Goal: Communication & Community: Ask a question

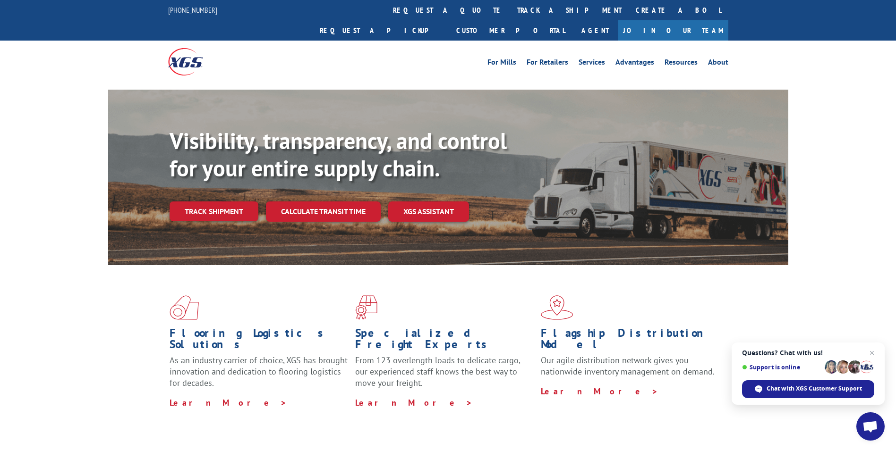
click at [872, 425] on span "Open chat" at bounding box center [870, 427] width 16 height 13
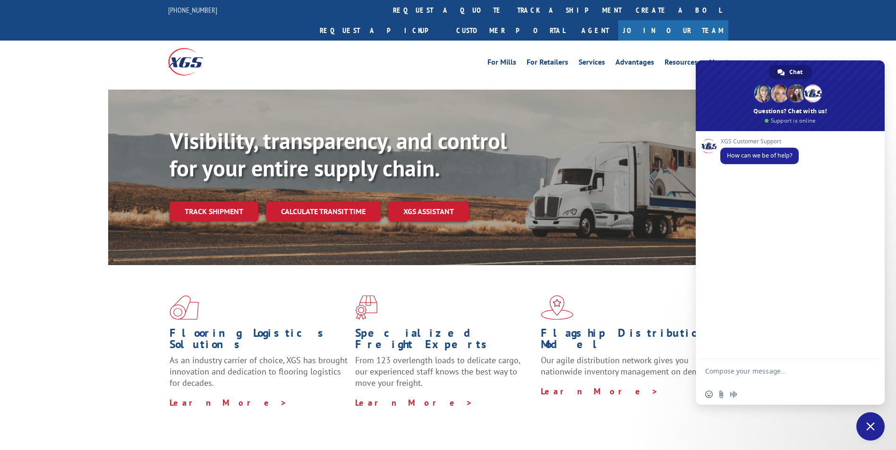
click at [75, 96] on div "Visibility, transparency, and control for your entire supply chain. Track shipm…" at bounding box center [448, 187] width 896 height 194
drag, startPoint x: 17, startPoint y: 119, endPoint x: 12, endPoint y: 120, distance: 4.9
click at [14, 120] on div "Visibility, transparency, and control for your entire supply chain. Track shipm…" at bounding box center [448, 187] width 896 height 194
click at [747, 368] on textarea "Compose your message..." at bounding box center [779, 375] width 149 height 17
click at [811, 375] on textarea "Hello Can you let me know if" at bounding box center [779, 373] width 149 height 8
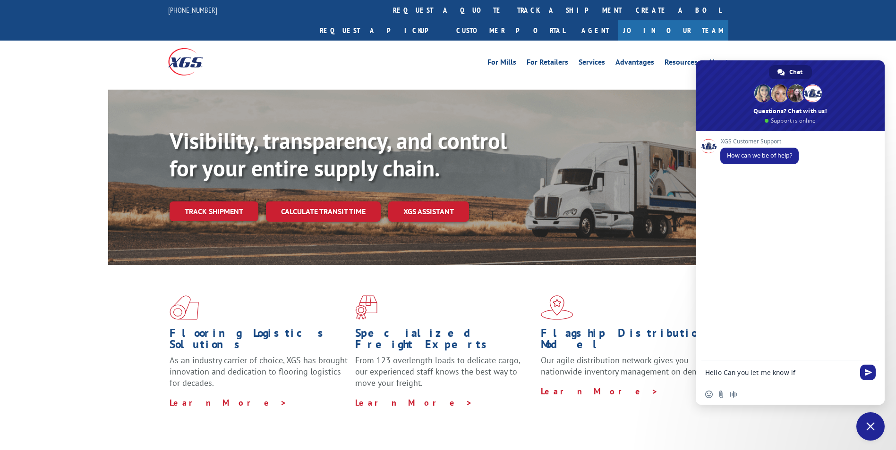
paste textarea "PU00062919"
type textarea "Hello Can you let me know if PU00062919 is scxheduled to be picked up [DATE] an…"
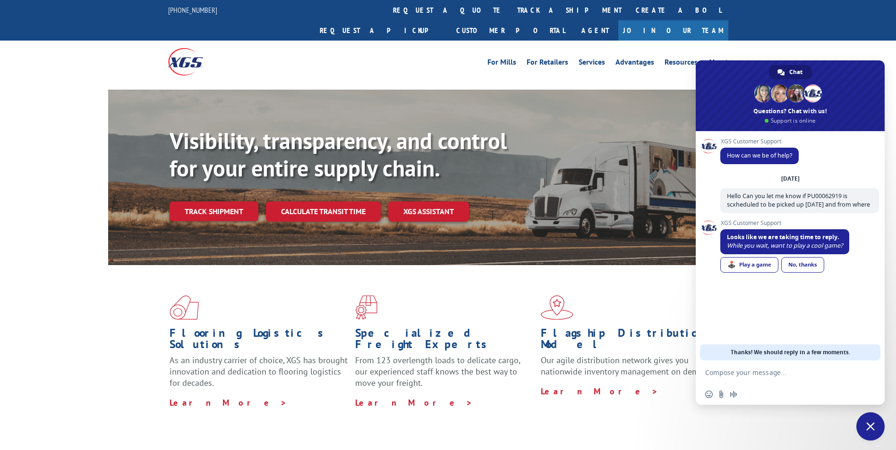
click at [811, 268] on div "No, thanks" at bounding box center [802, 265] width 43 height 16
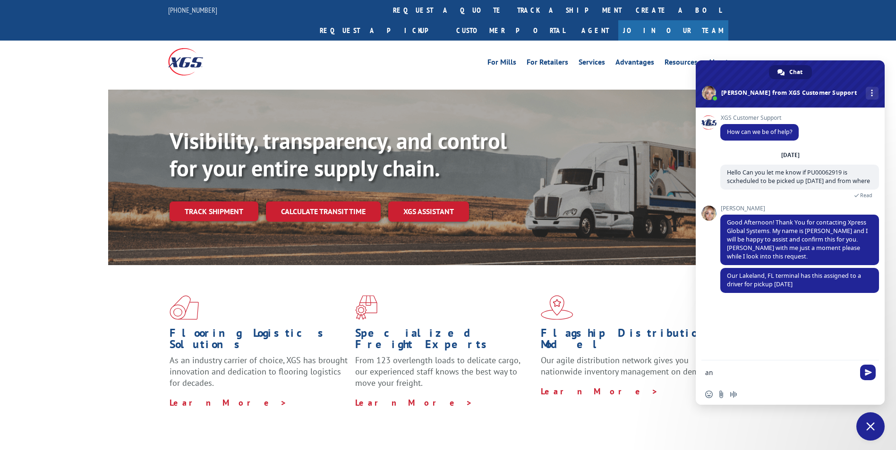
type textarea "a"
type textarea "where is the pickup?"
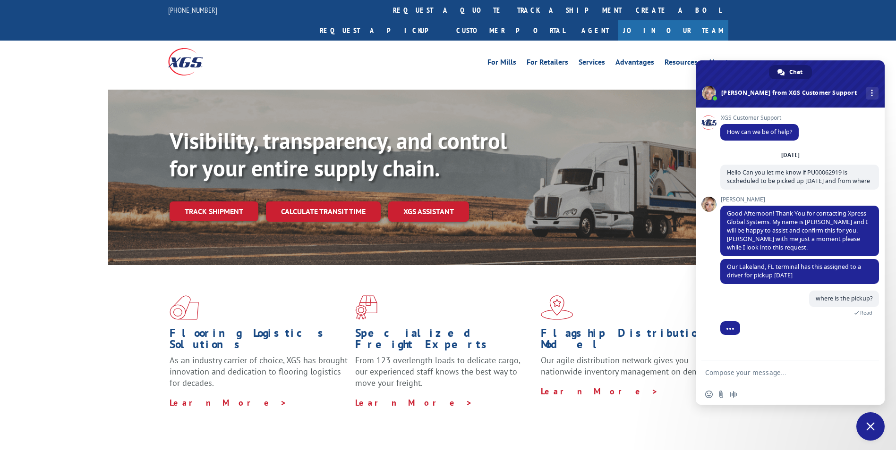
scroll to position [25, 0]
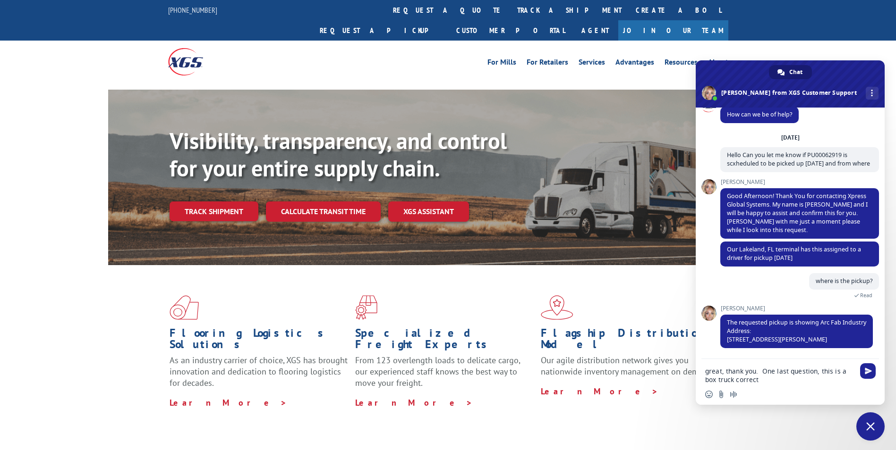
type textarea "great, thank you. One last question, this is a box truck correct?"
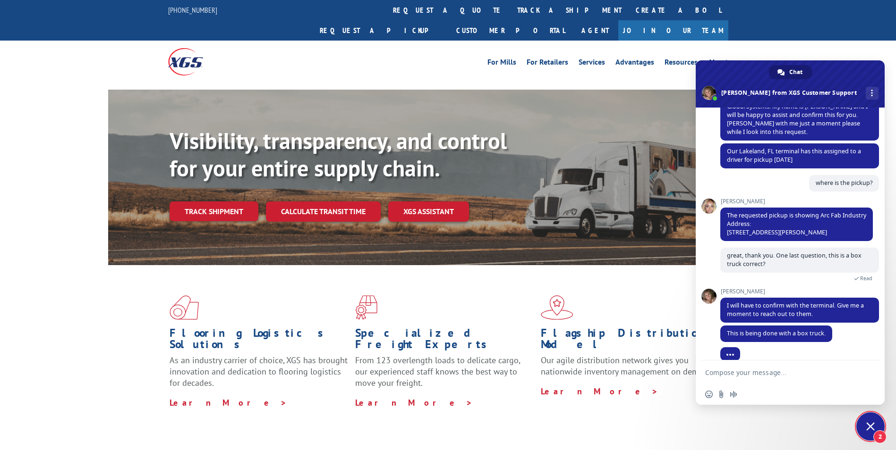
scroll to position [135, 0]
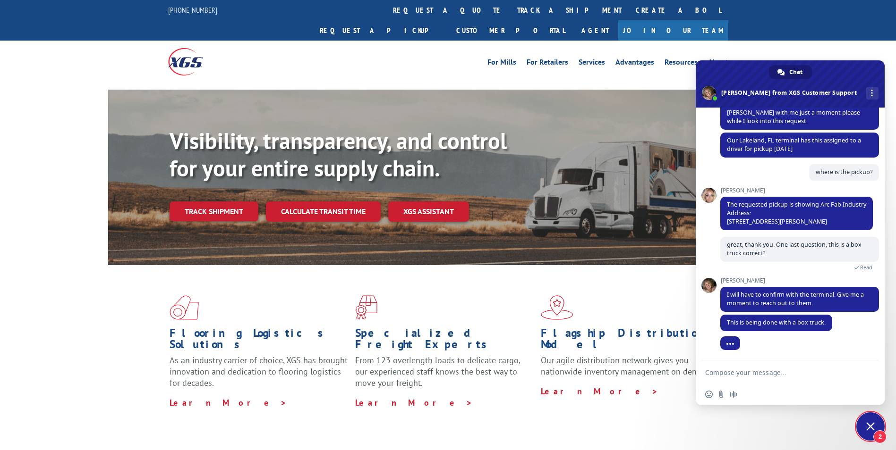
click at [776, 372] on textarea "Compose your message..." at bounding box center [779, 373] width 149 height 8
type textarea "great thank you"
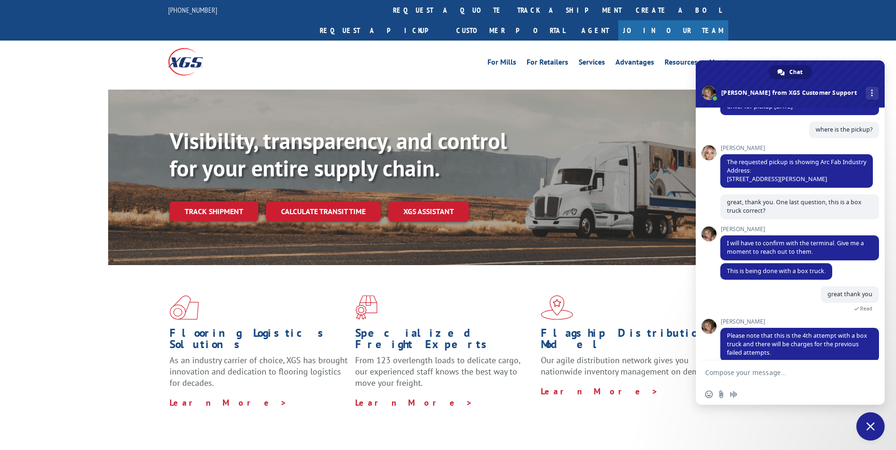
scroll to position [189, 0]
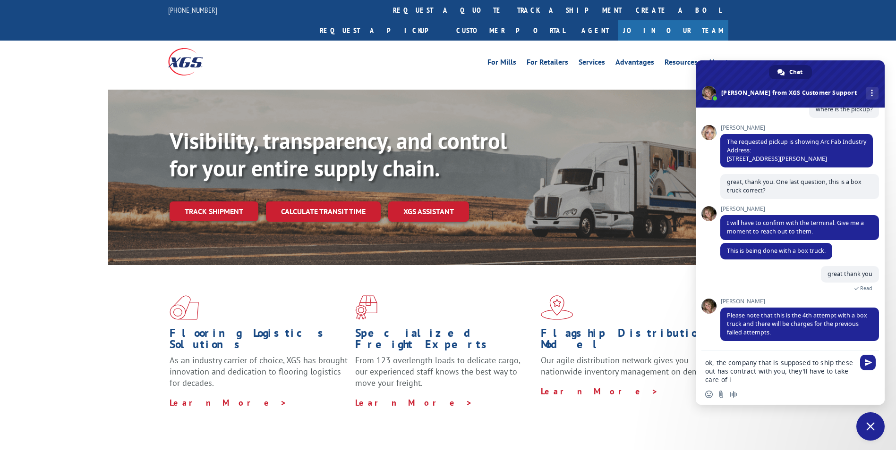
type textarea "ok, the company that is supposed to ship these out has contract with you, they'…"
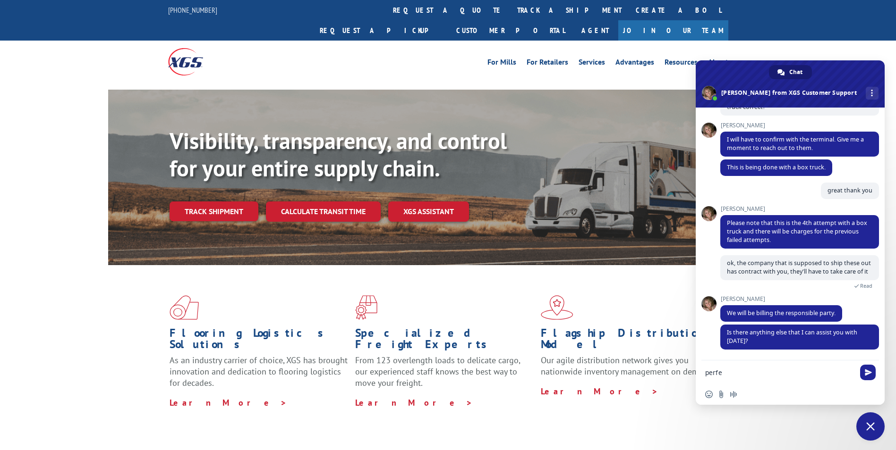
scroll to position [290, 0]
type textarea "perfect, thanks"
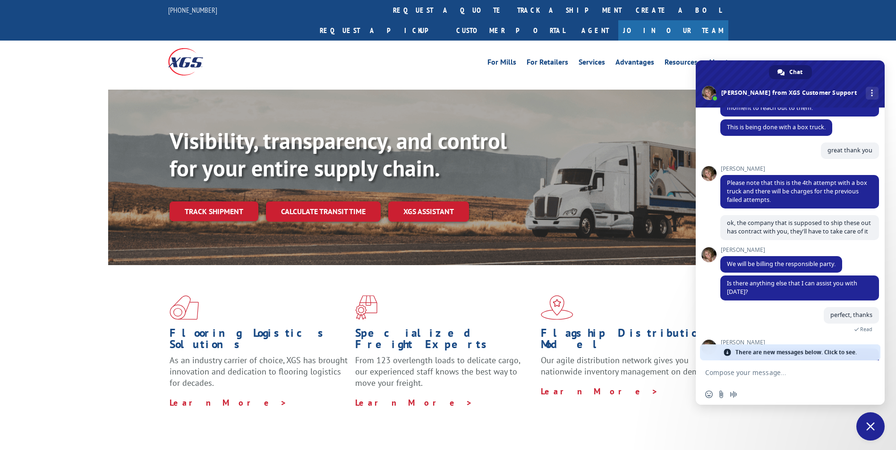
scroll to position [324, 0]
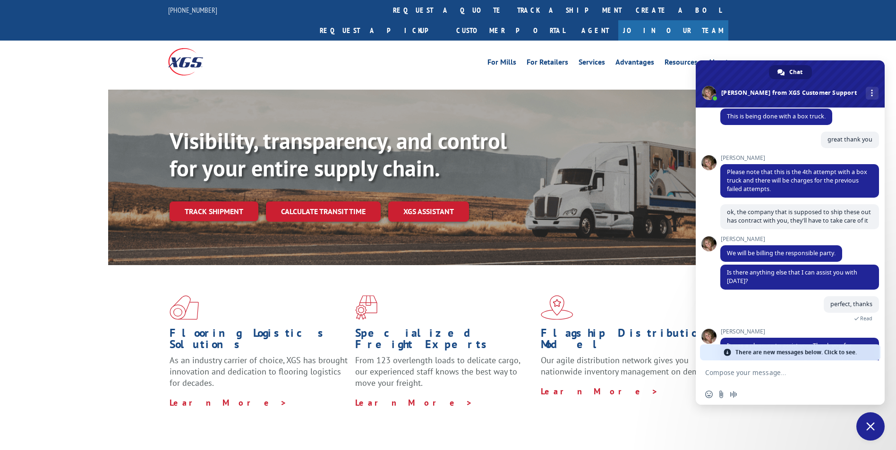
click at [819, 350] on span "There are new messages below. Click to see." at bounding box center [795, 353] width 121 height 16
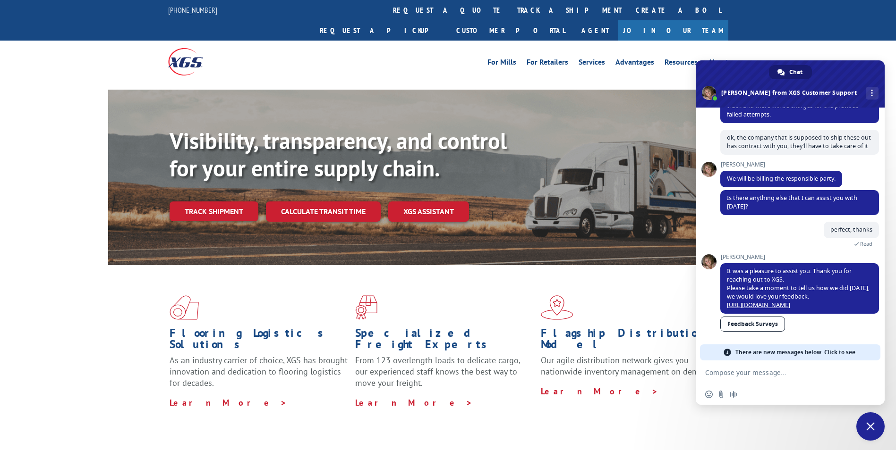
click at [866, 428] on span "Close chat" at bounding box center [870, 427] width 28 height 28
